Goal: Task Accomplishment & Management: Use online tool/utility

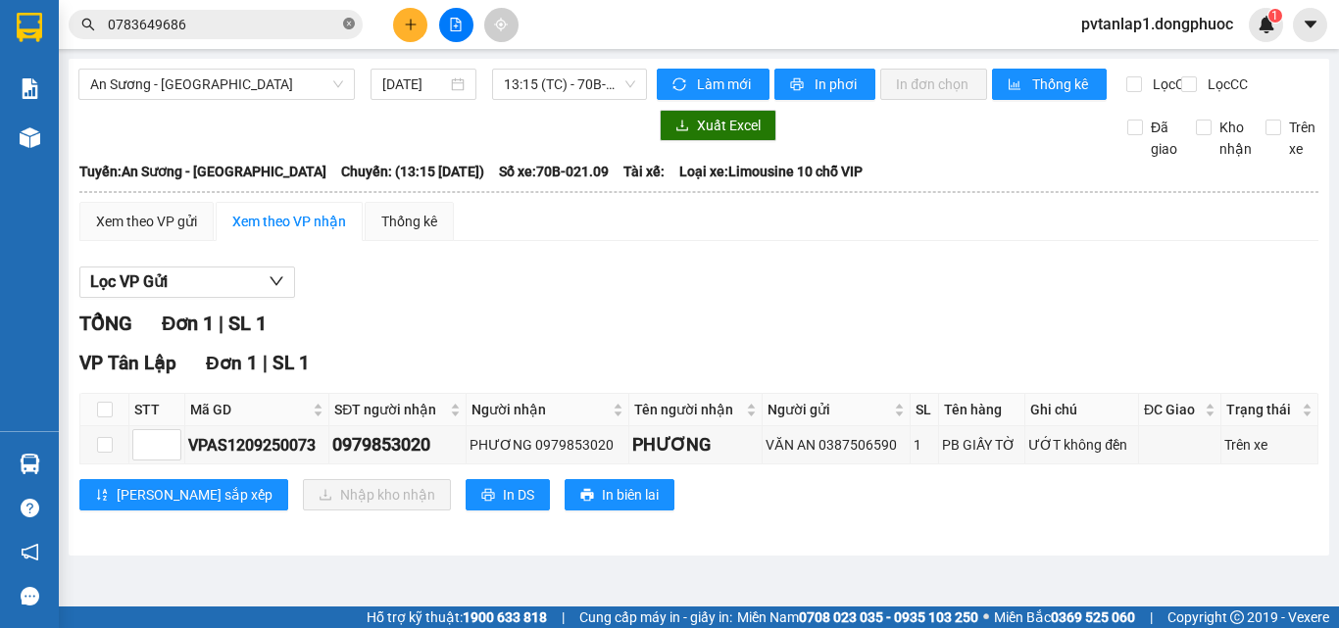
click at [347, 28] on icon "close-circle" at bounding box center [349, 24] width 12 height 12
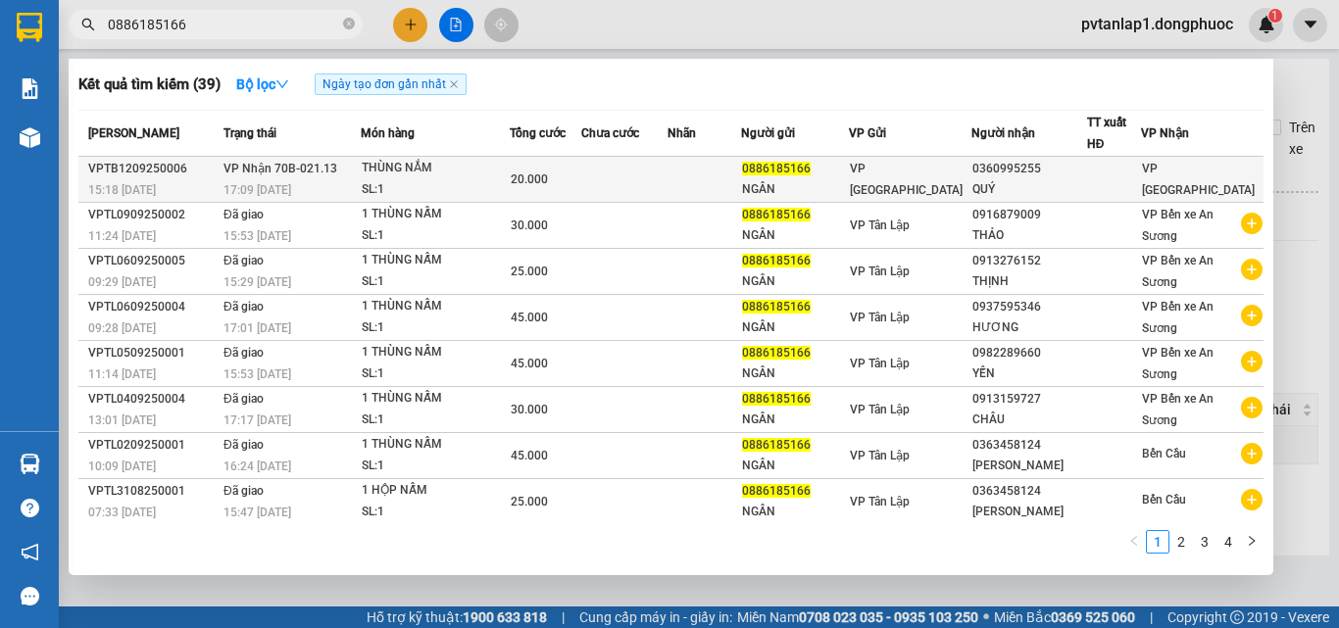
type input "0886185166"
click at [409, 182] on div "SL: 1" at bounding box center [435, 190] width 147 height 22
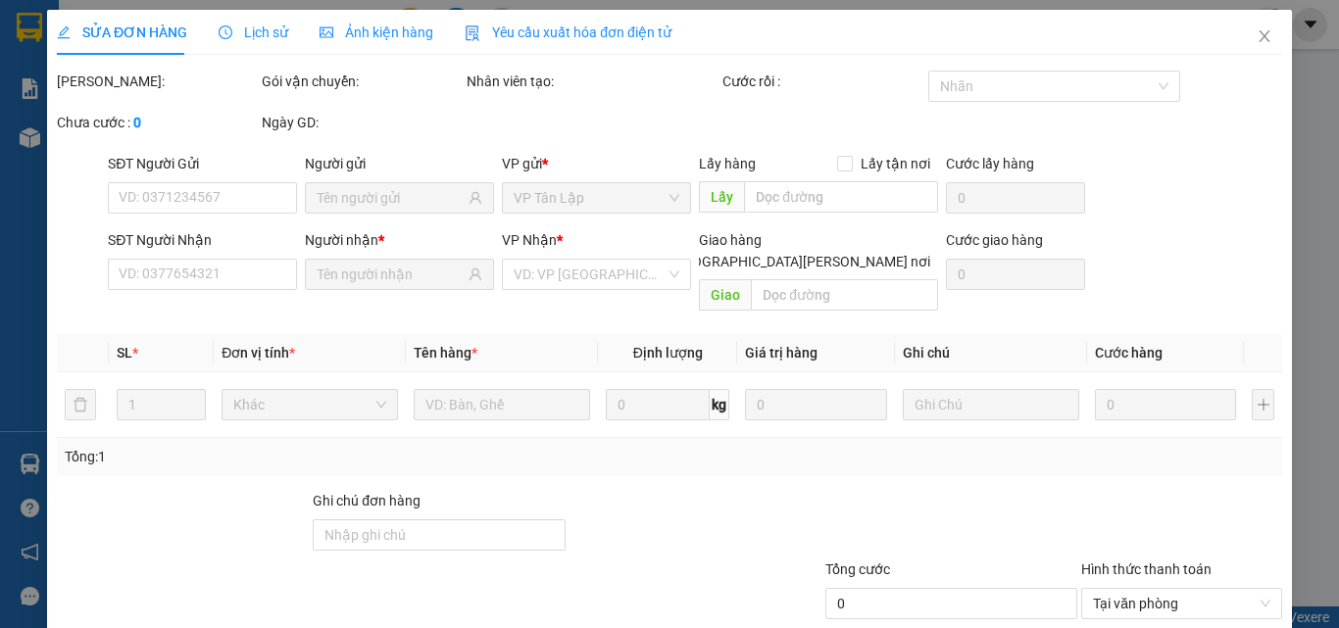
type input "0886185166"
type input "NGÂN"
type input "0360995255"
type input "QUÝ"
type input "20.000"
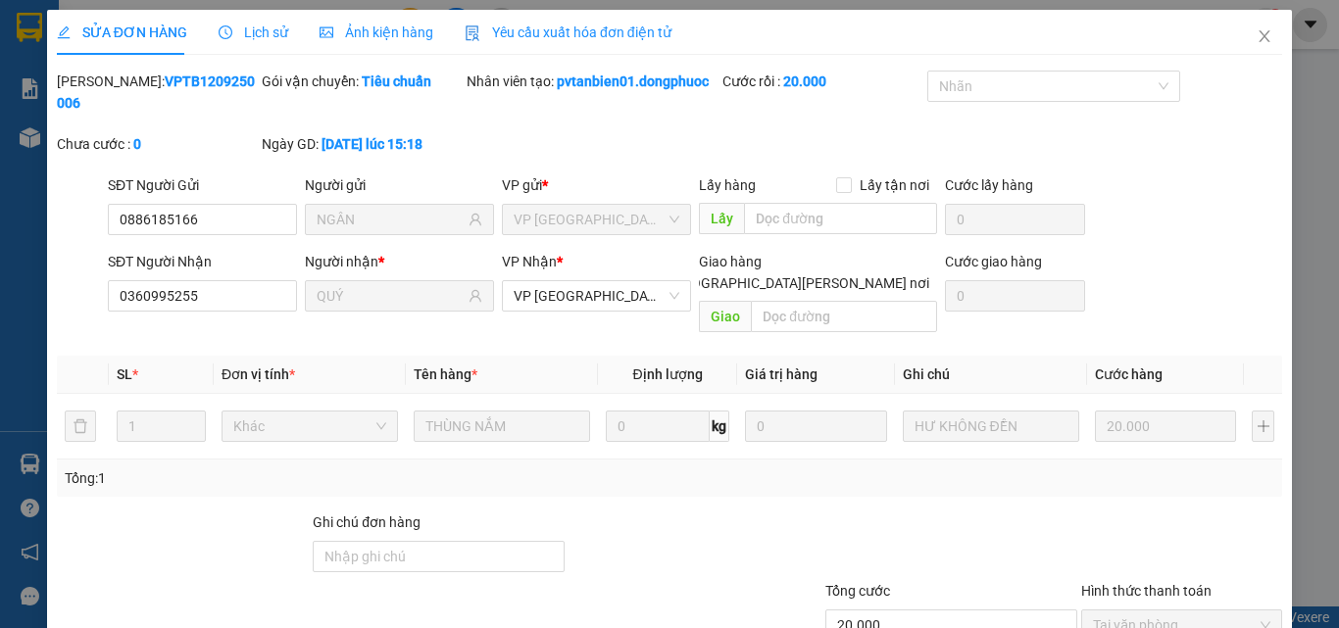
click at [264, 41] on div "Lịch sử" at bounding box center [254, 33] width 70 height 22
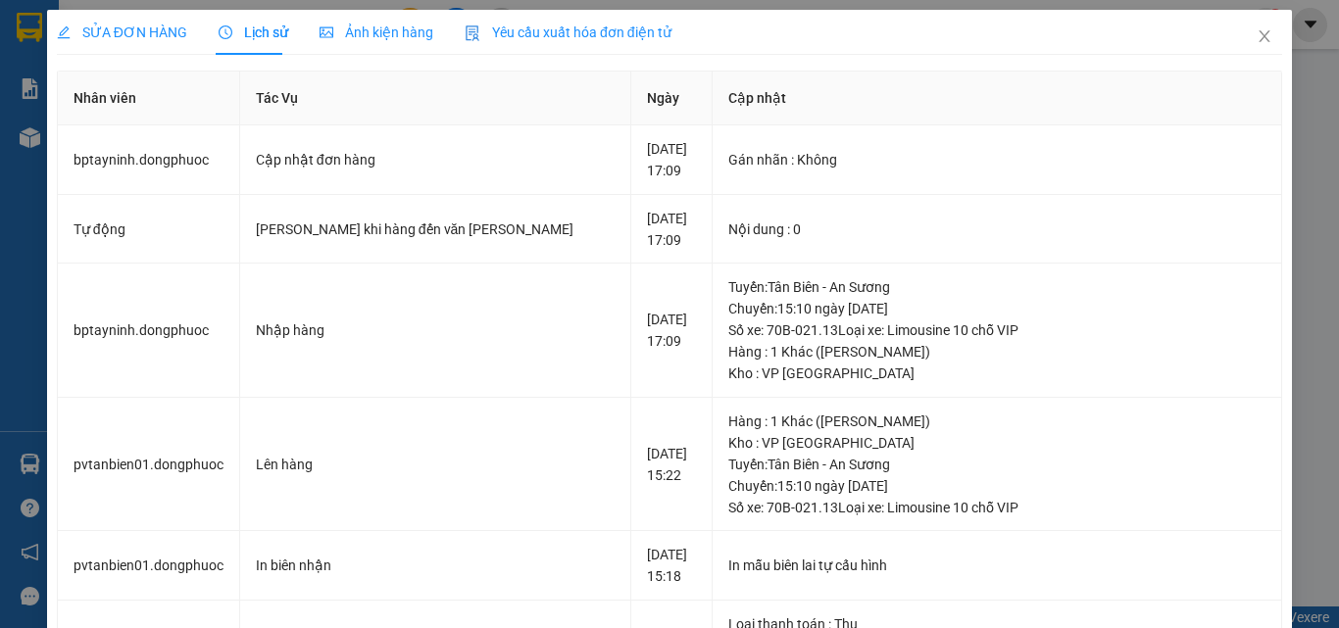
click at [127, 33] on span "SỬA ĐƠN HÀNG" at bounding box center [122, 32] width 130 height 16
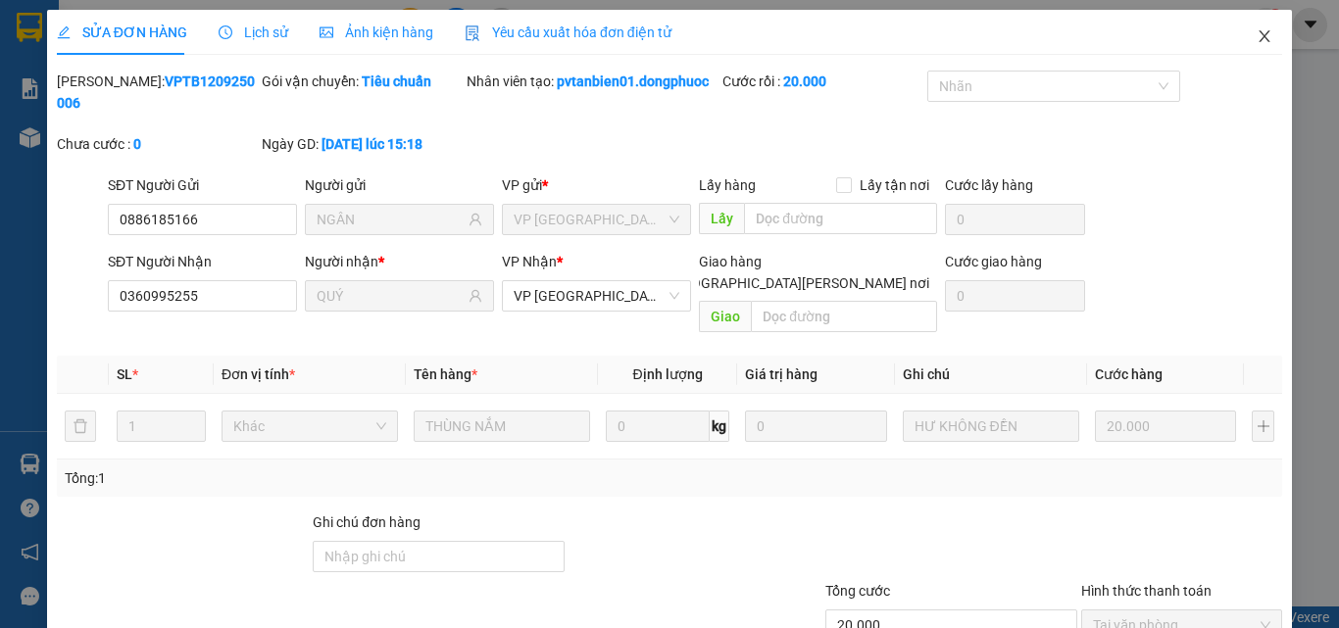
click at [1247, 45] on span "Close" at bounding box center [1264, 37] width 55 height 55
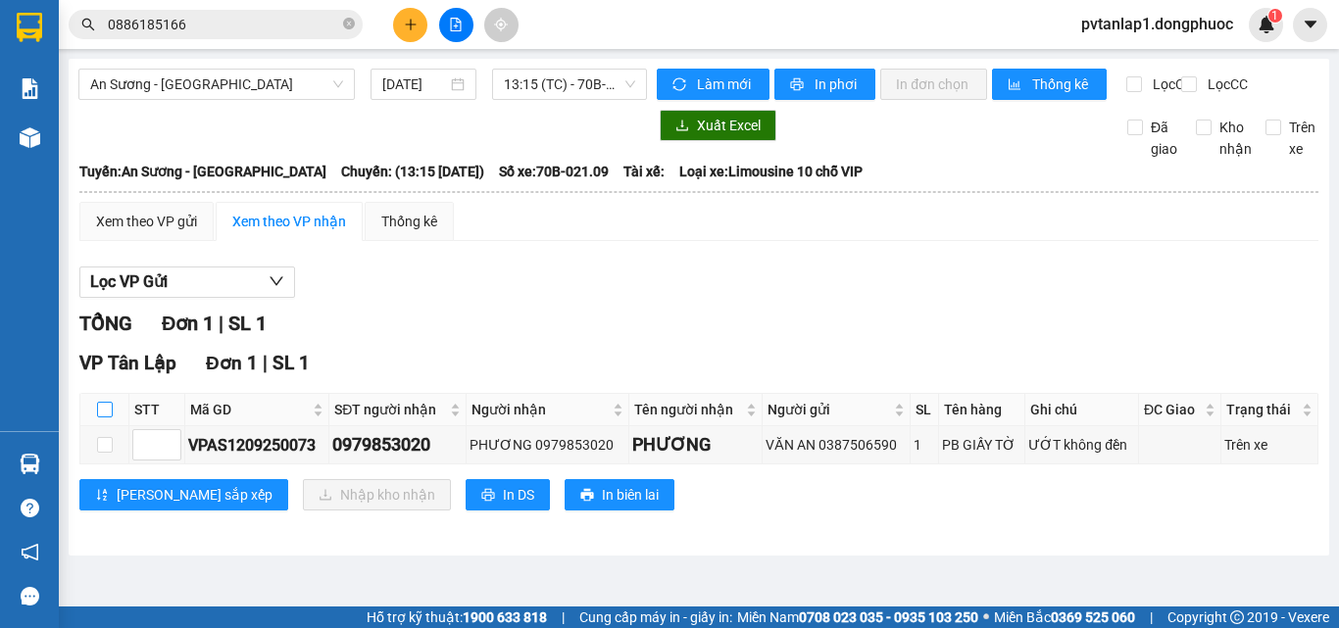
click at [108, 416] on label at bounding box center [105, 410] width 16 height 22
click at [108, 416] on input "checkbox" at bounding box center [105, 410] width 16 height 16
checkbox input "true"
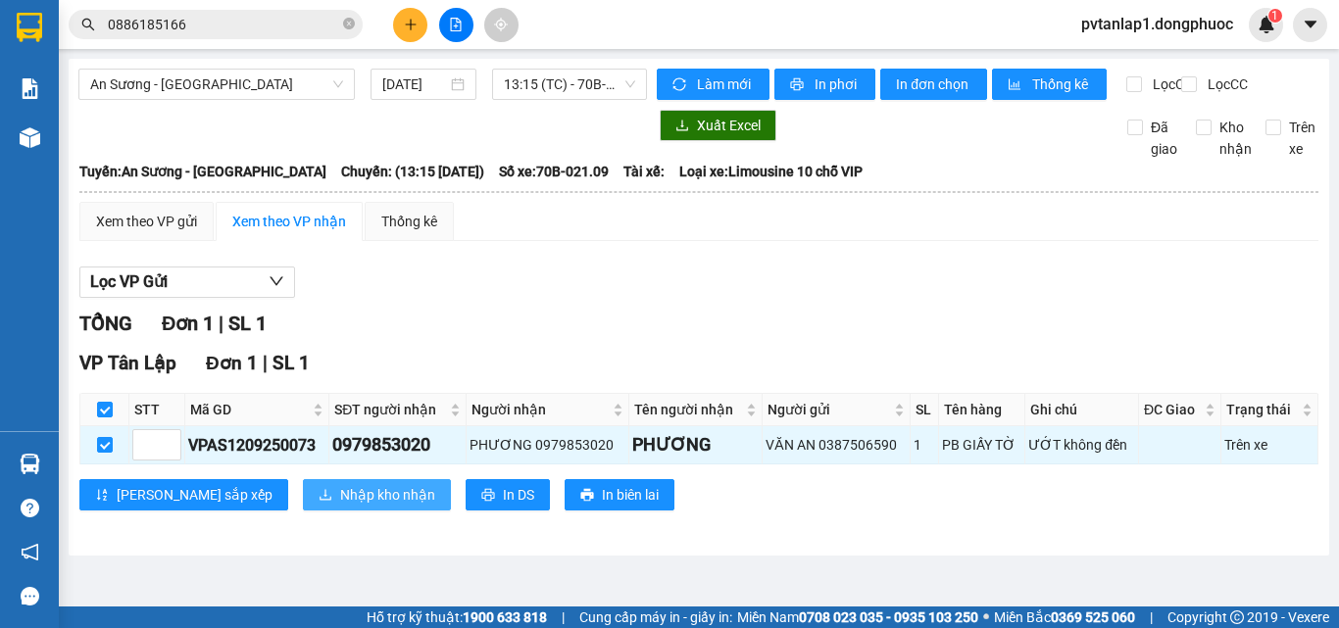
click at [340, 506] on span "Nhập kho nhận" at bounding box center [387, 495] width 95 height 22
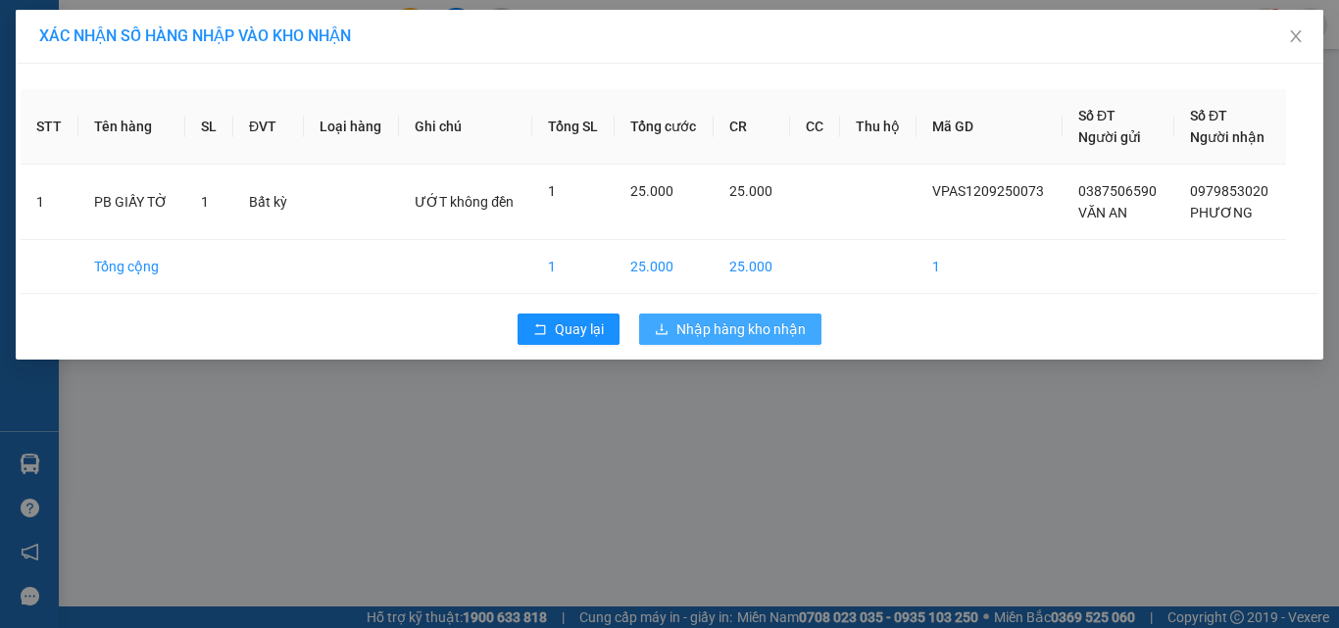
click at [696, 333] on span "Nhập hàng kho nhận" at bounding box center [740, 329] width 129 height 22
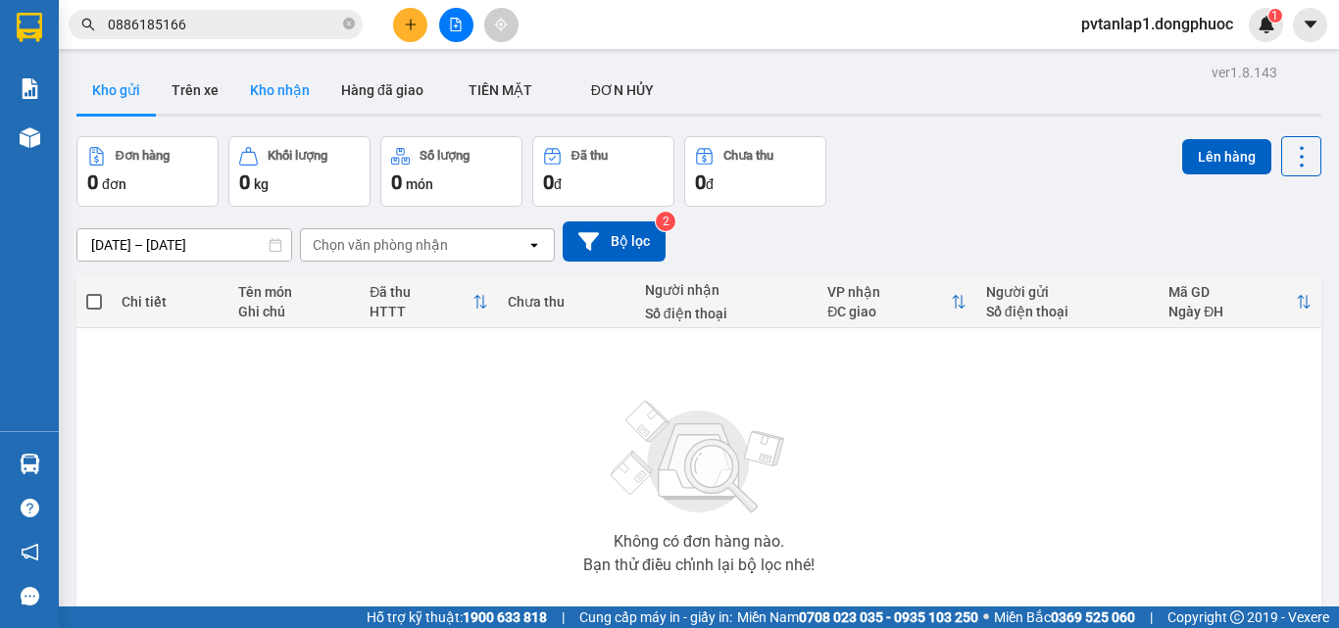
click at [289, 94] on button "Kho nhận" at bounding box center [279, 90] width 91 height 47
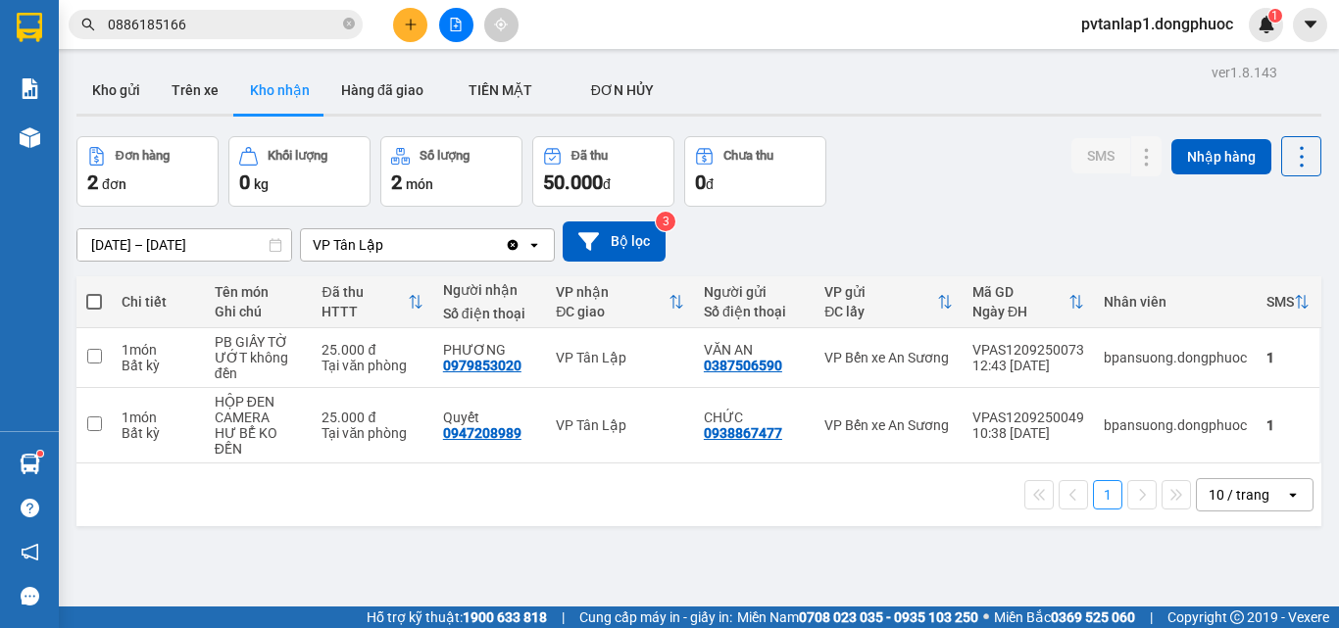
click at [59, 468] on main "ver 1.8.143 Kho gửi Trên xe [PERSON_NAME] Hàng đã [PERSON_NAME] MẶT ĐƠN [PERSO…" at bounding box center [669, 303] width 1339 height 607
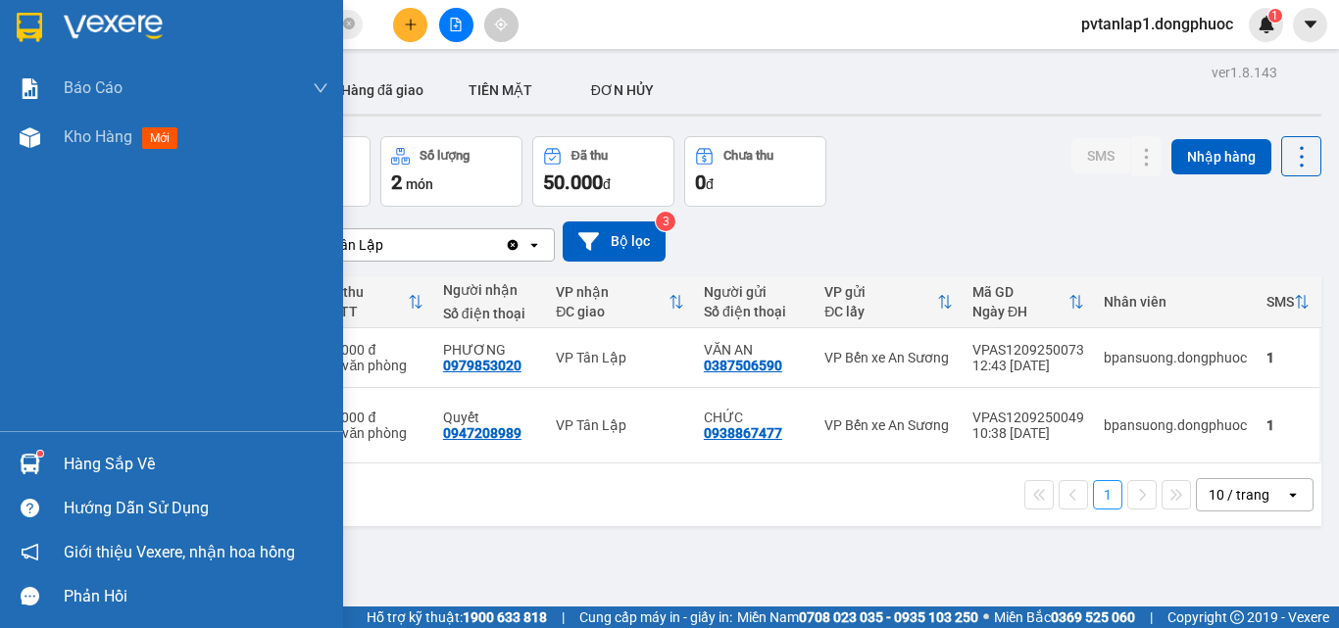
click at [40, 468] on div at bounding box center [30, 464] width 34 height 34
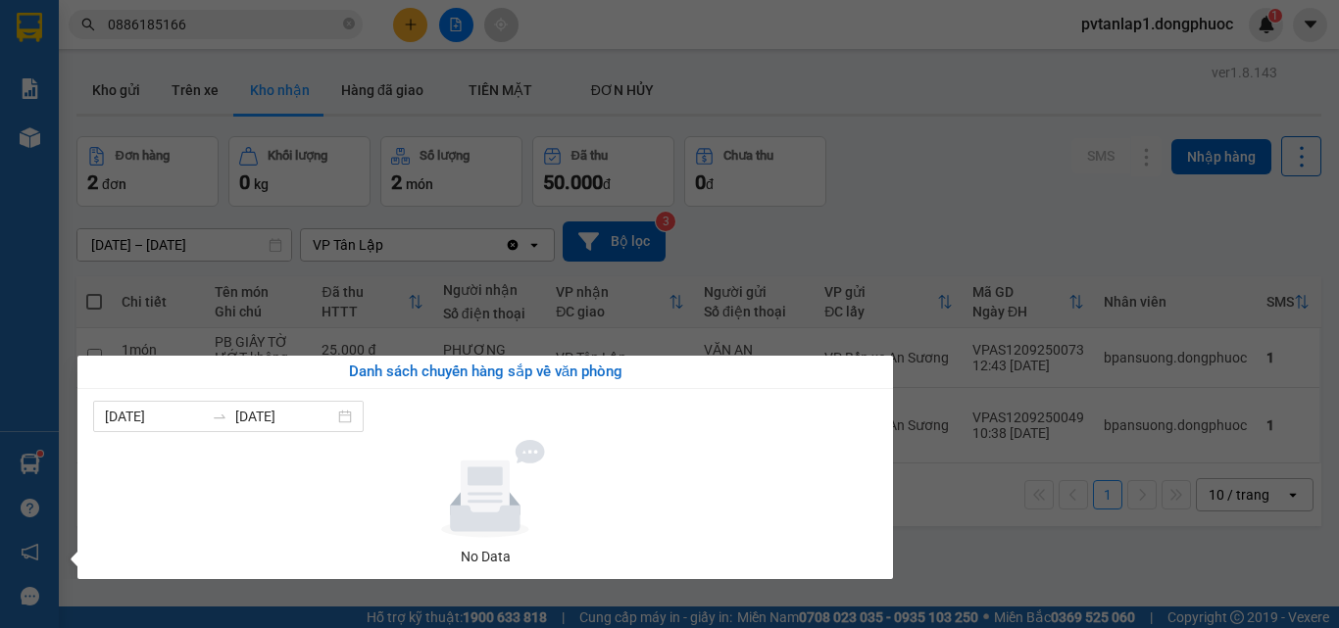
click at [918, 214] on section "Kết quả [PERSON_NAME] ( 39 ) Bộ lọc Ngày tạo [PERSON_NAME] nhất Mã ĐH Trạng thá…" at bounding box center [669, 314] width 1339 height 628
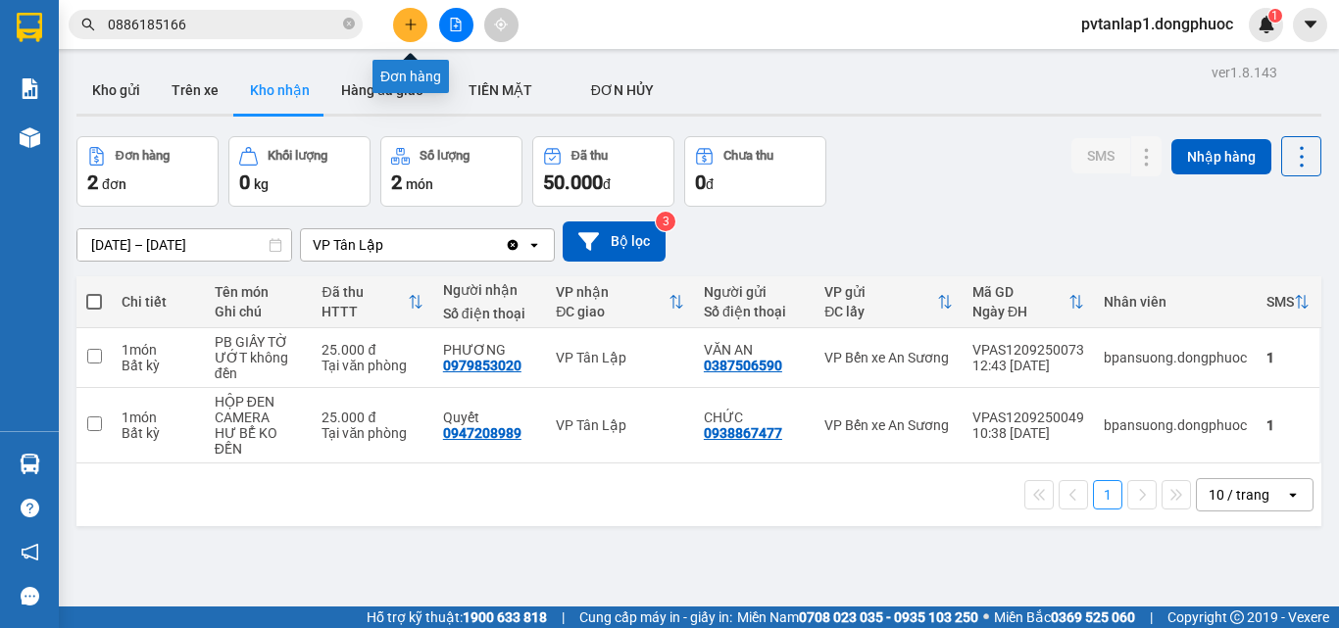
click at [404, 25] on icon "plus" at bounding box center [411, 25] width 14 height 14
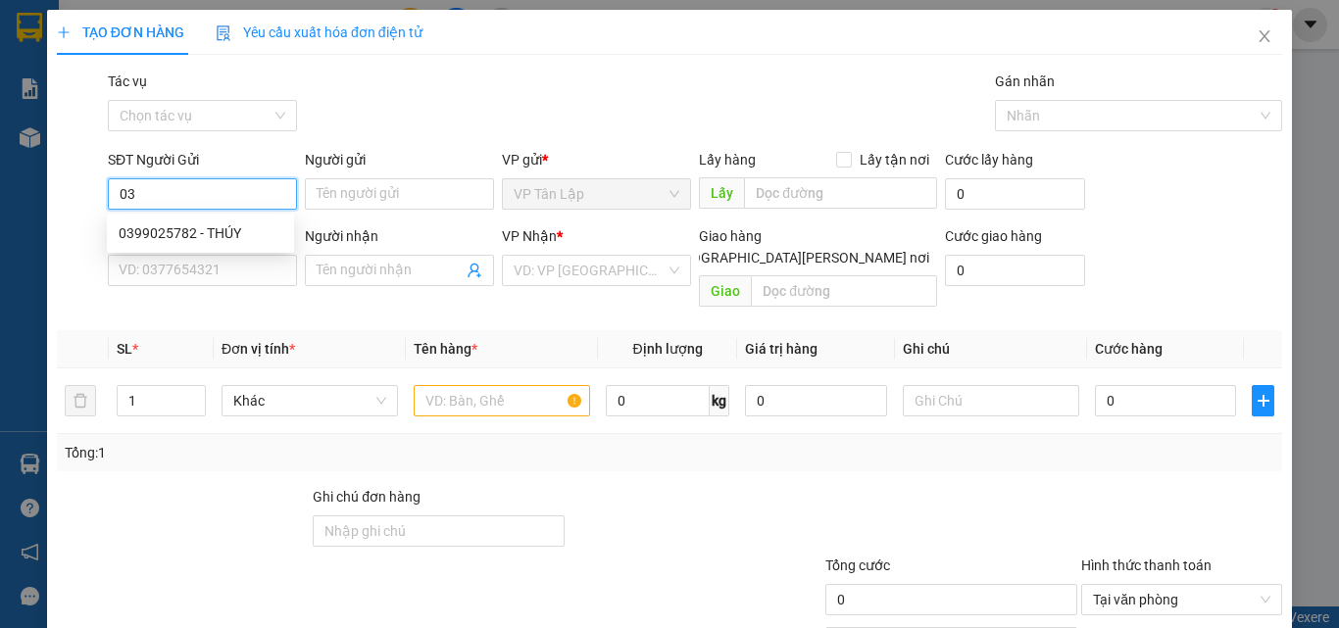
type input "0"
click at [1256, 43] on icon "close" at bounding box center [1264, 36] width 16 height 16
